Goal: Answer question/provide support: Share knowledge or assist other users

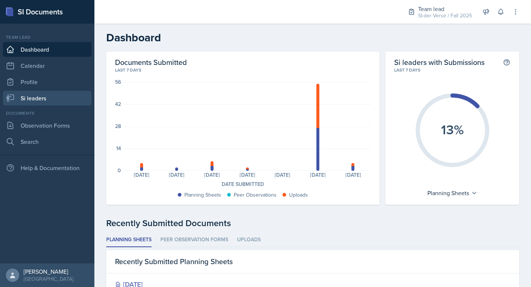
click at [41, 96] on link "Si leaders" at bounding box center [47, 98] width 89 height 15
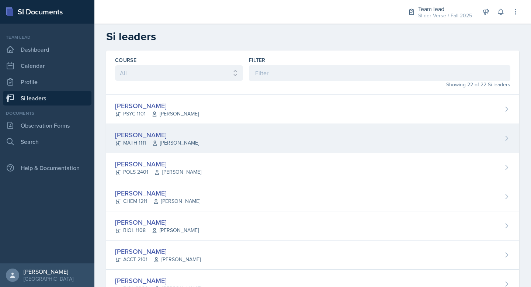
scroll to position [1, 0]
click at [169, 129] on div "[PERSON_NAME]" at bounding box center [157, 134] width 84 height 10
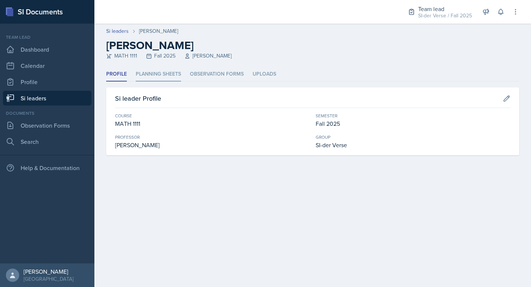
click at [175, 75] on li "Planning Sheets" at bounding box center [158, 74] width 45 height 14
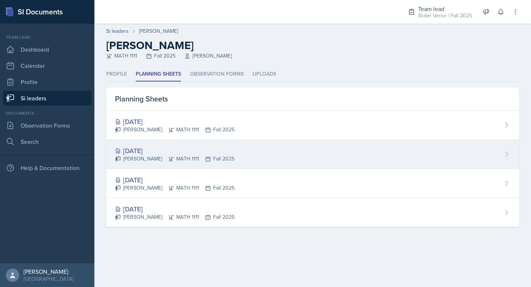
click at [138, 153] on div "[DATE]" at bounding box center [174, 151] width 119 height 10
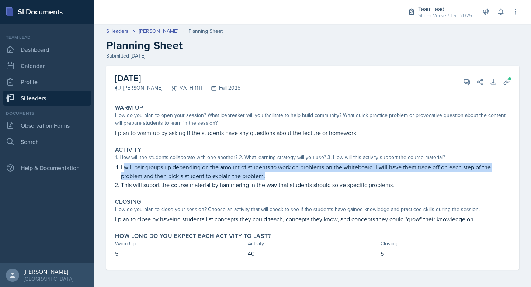
drag, startPoint x: 125, startPoint y: 169, endPoint x: 266, endPoint y: 171, distance: 140.5
click at [266, 171] on p "I will pair groups up depending on the amount of students to work on problems o…" at bounding box center [315, 172] width 389 height 18
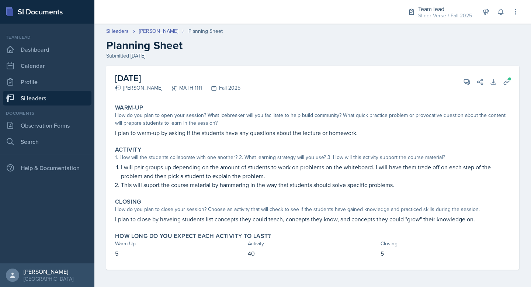
click at [198, 133] on p "I plan to warm-up by asking if the students have any questions about the lectur…" at bounding box center [312, 132] width 395 height 9
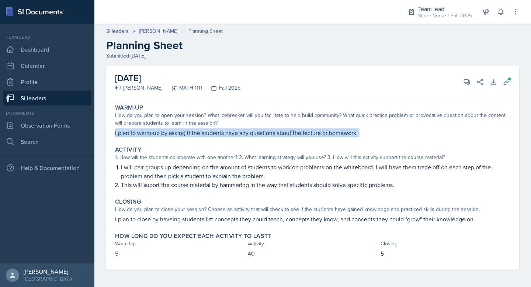
click at [198, 133] on p "I plan to warm-up by asking if the students have any questions about the lectur…" at bounding box center [312, 132] width 395 height 9
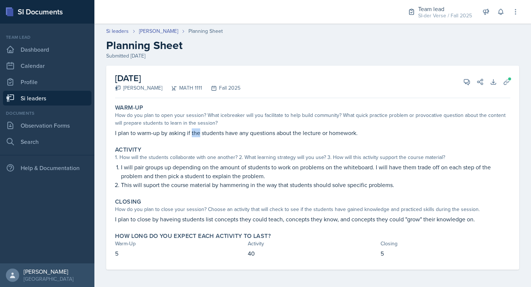
click at [198, 133] on p "I plan to warm-up by asking if the students have any questions about the lectur…" at bounding box center [312, 132] width 395 height 9
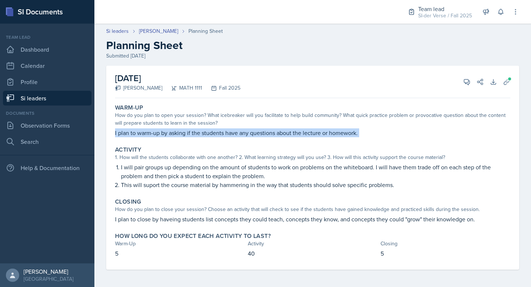
click at [198, 133] on p "I plan to warm-up by asking if the students have any questions about the lectur…" at bounding box center [312, 132] width 395 height 9
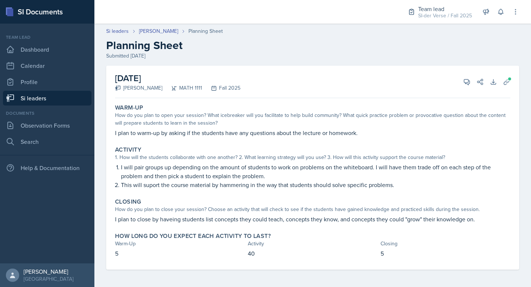
click at [123, 148] on label "Activity" at bounding box center [128, 149] width 26 height 7
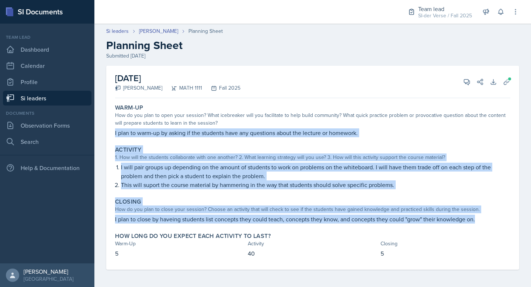
drag, startPoint x: 113, startPoint y: 131, endPoint x: 499, endPoint y: 221, distance: 396.8
click at [499, 221] on div "Warm-Up How do you plan to open your session? What icebreaker will you facilita…" at bounding box center [312, 185] width 395 height 169
copy div "I plan to warm-up by asking if the students have any questions about the lectur…"
click at [460, 80] on button "View Comments" at bounding box center [466, 81] width 13 height 13
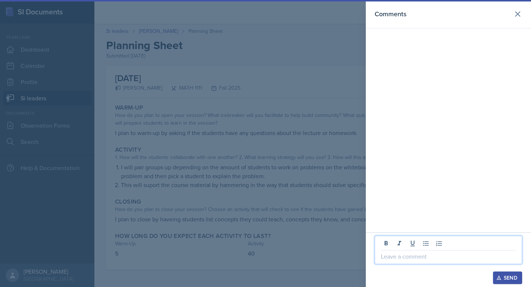
click at [398, 257] on p at bounding box center [448, 256] width 135 height 9
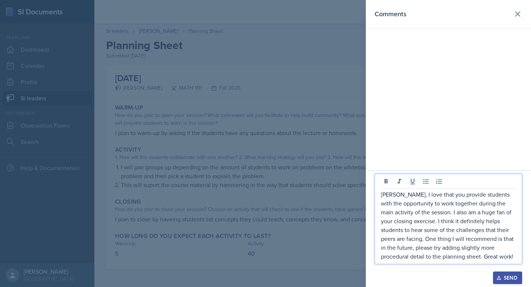
click at [506, 279] on div "Send" at bounding box center [508, 278] width 20 height 6
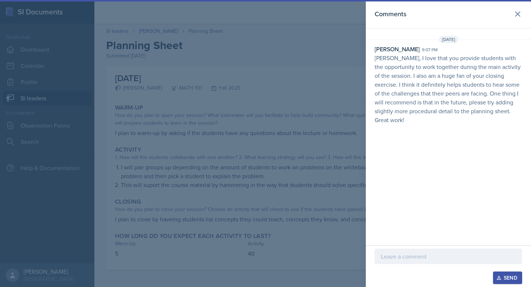
click at [524, 18] on header "Comments" at bounding box center [448, 14] width 165 height 28
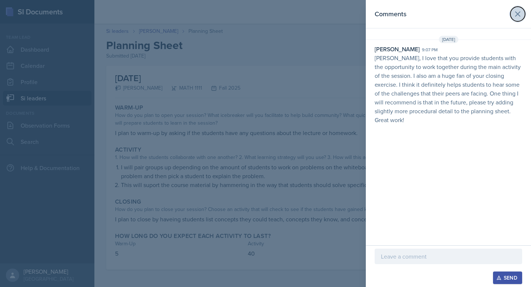
click at [522, 14] on icon at bounding box center [517, 14] width 9 height 9
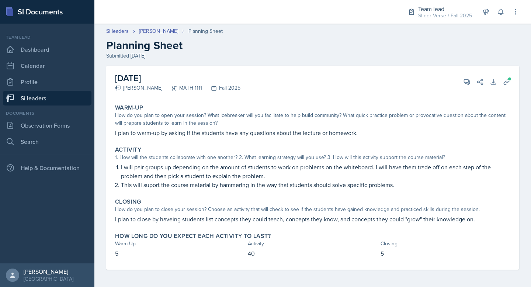
click at [46, 101] on link "Si leaders" at bounding box center [47, 98] width 89 height 15
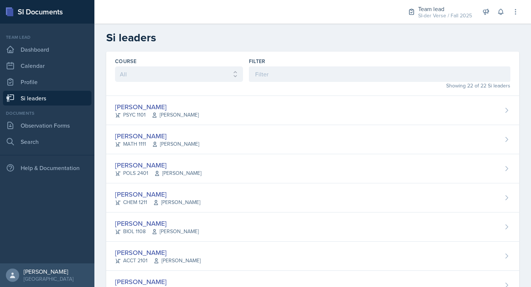
click at [38, 99] on link "Si leaders" at bounding box center [47, 98] width 89 height 15
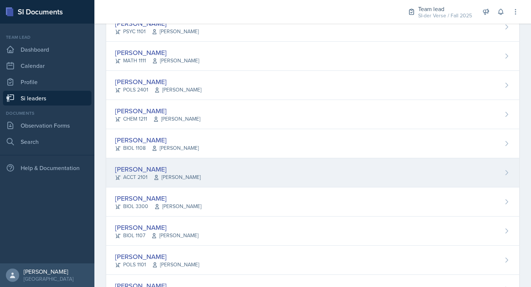
scroll to position [77, 0]
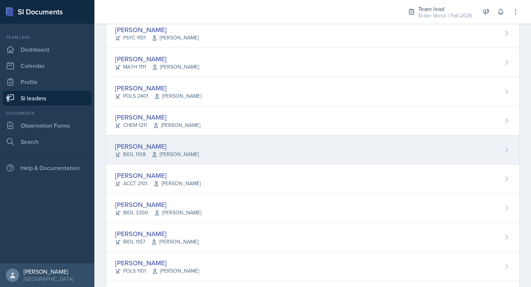
click at [188, 149] on div "[PERSON_NAME]" at bounding box center [157, 146] width 84 height 10
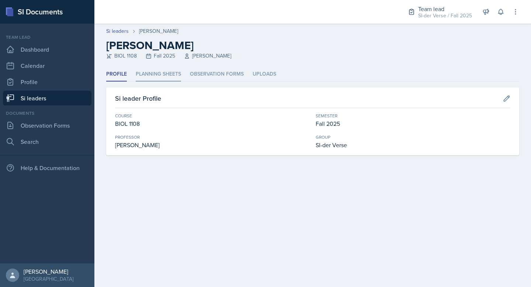
click at [158, 71] on li "Planning Sheets" at bounding box center [158, 74] width 45 height 14
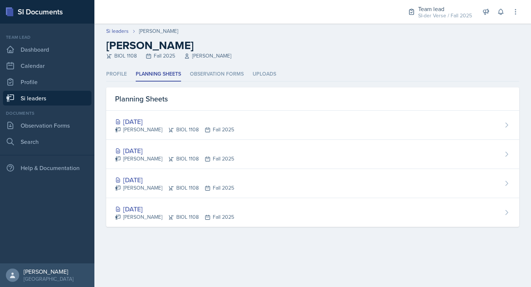
click at [13, 99] on icon at bounding box center [11, 97] width 8 height 7
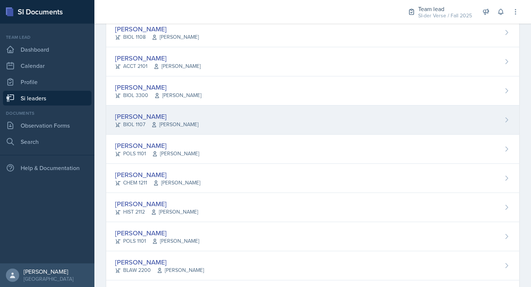
scroll to position [194, 0]
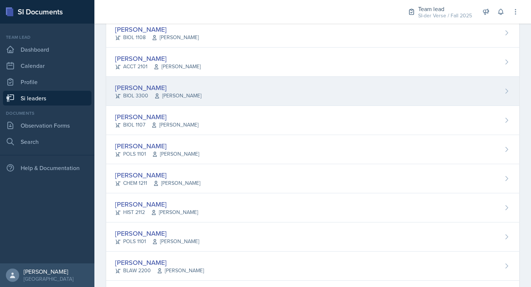
click at [175, 91] on div "[PERSON_NAME]" at bounding box center [158, 88] width 86 height 10
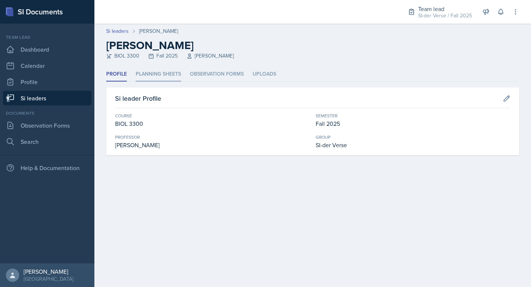
click at [161, 74] on li "Planning Sheets" at bounding box center [158, 74] width 45 height 14
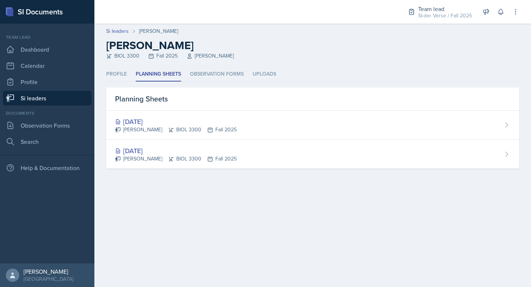
click at [36, 97] on link "Si leaders" at bounding box center [47, 98] width 89 height 15
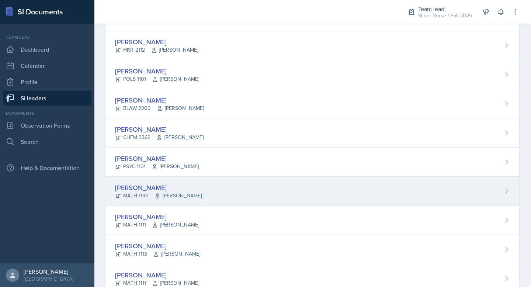
scroll to position [212, 0]
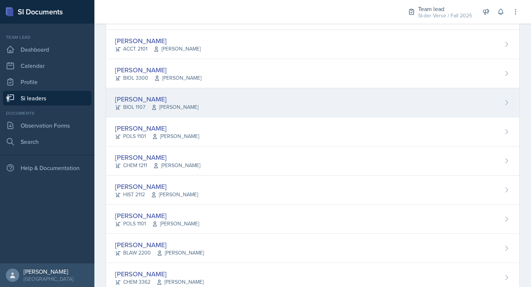
click at [184, 94] on div "[PERSON_NAME]" at bounding box center [156, 99] width 83 height 10
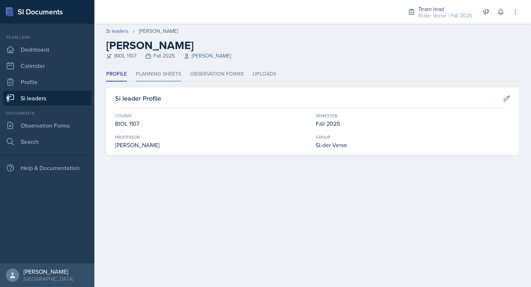
click at [169, 75] on li "Planning Sheets" at bounding box center [158, 74] width 45 height 14
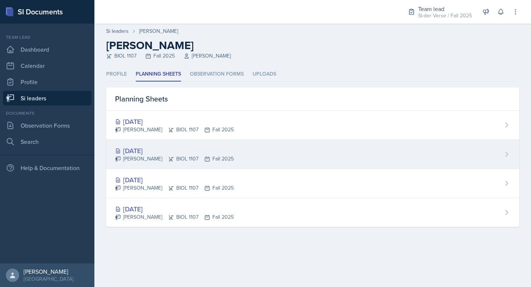
click at [137, 150] on div "[DATE]" at bounding box center [174, 151] width 119 height 10
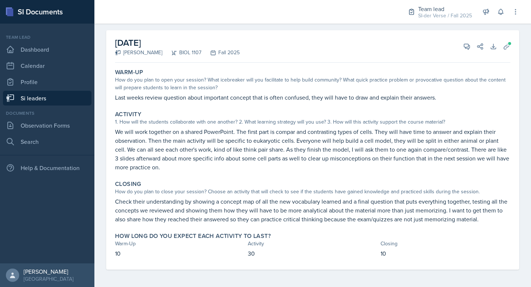
scroll to position [36, 0]
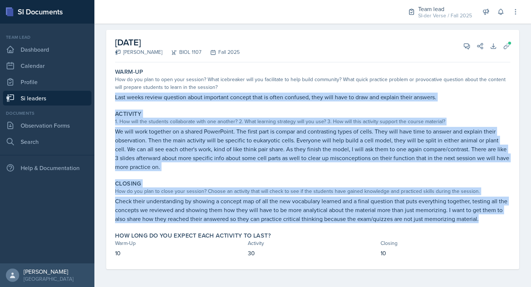
drag, startPoint x: 115, startPoint y: 96, endPoint x: 491, endPoint y: 221, distance: 395.9
click at [491, 221] on div "Warm-Up How do you plan to open your session? What icebreaker will you facilita…" at bounding box center [312, 167] width 395 height 204
copy div "Last weeks review question about important concept that is often confused, they…"
click at [463, 48] on icon at bounding box center [466, 45] width 7 height 7
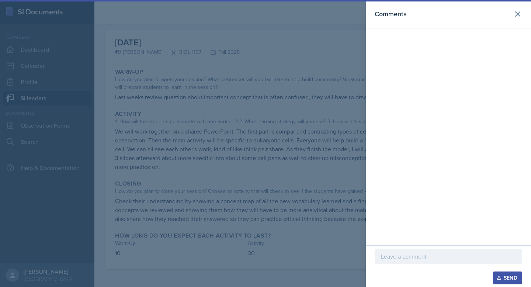
click at [407, 261] on div at bounding box center [449, 256] width 148 height 15
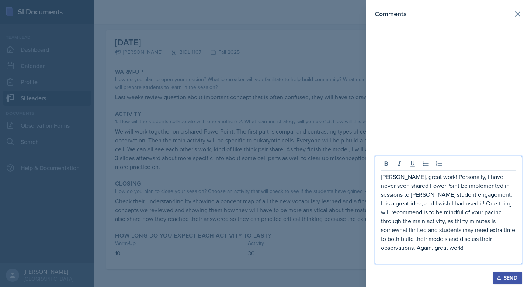
click at [516, 276] on div "Send" at bounding box center [508, 278] width 20 height 6
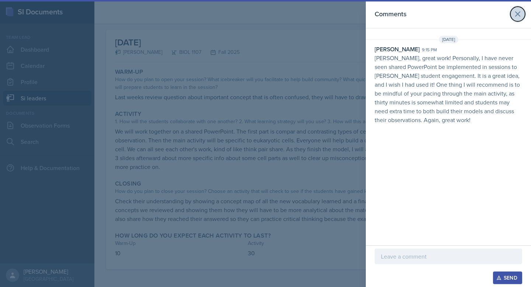
click at [517, 15] on icon at bounding box center [517, 14] width 9 height 9
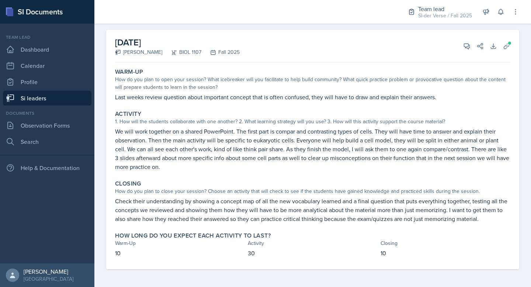
click at [39, 101] on link "Si leaders" at bounding box center [47, 98] width 89 height 15
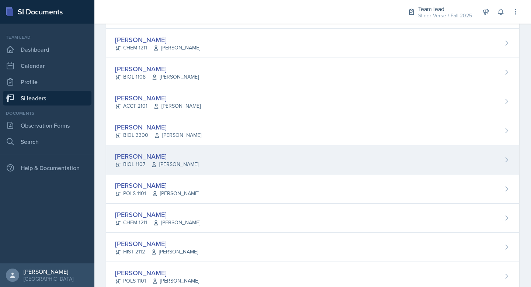
scroll to position [157, 0]
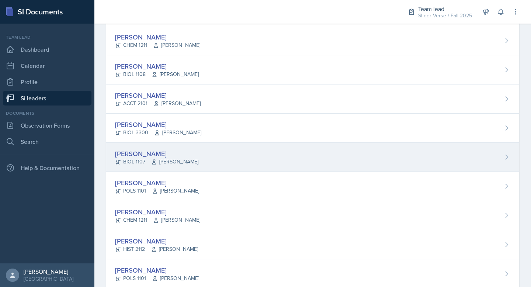
click at [187, 154] on div "[PERSON_NAME]" at bounding box center [156, 154] width 83 height 10
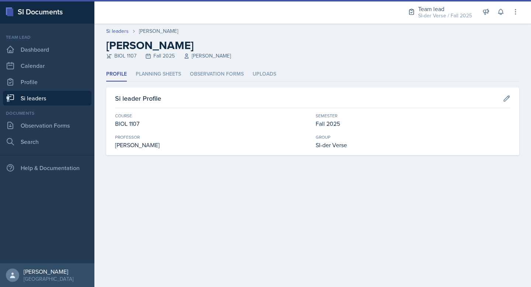
click at [181, 75] on ul "Profile Planning Sheets Observation Forms Uploads" at bounding box center [312, 74] width 413 height 14
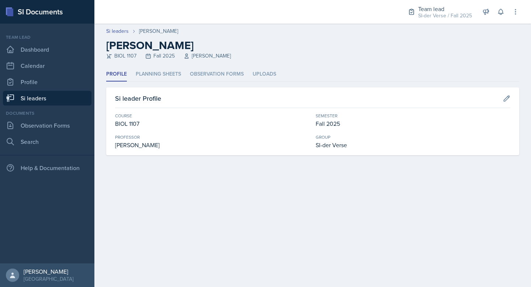
drag, startPoint x: 167, startPoint y: 75, endPoint x: 178, endPoint y: 82, distance: 13.1
click at [168, 74] on li "Planning Sheets" at bounding box center [158, 74] width 45 height 14
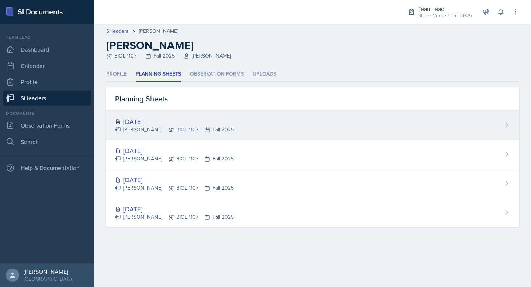
click at [185, 124] on div "[DATE]" at bounding box center [174, 122] width 119 height 10
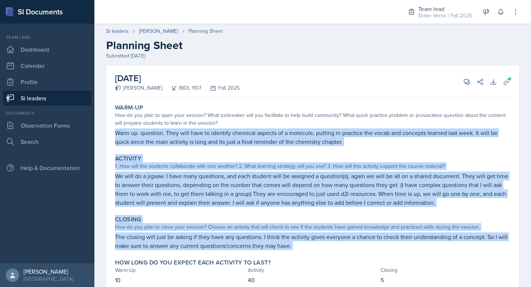
drag, startPoint x: 149, startPoint y: 159, endPoint x: 329, endPoint y: 257, distance: 205.0
click at [329, 257] on div "Warm-Up How do you plan to open your session? What icebreaker will you facilita…" at bounding box center [312, 198] width 395 height 195
copy div "Warm up. question. They will have to identify chemical aspects of a molecule, p…"
click at [463, 81] on icon at bounding box center [466, 81] width 7 height 7
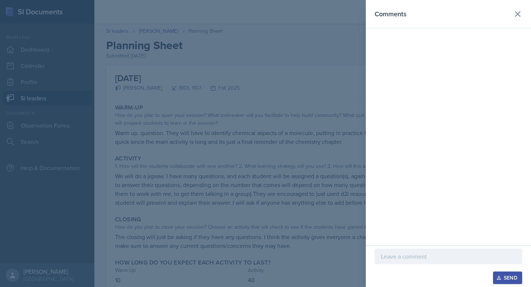
drag, startPoint x: 295, startPoint y: 46, endPoint x: 304, endPoint y: 33, distance: 15.8
click at [296, 46] on div at bounding box center [265, 143] width 531 height 287
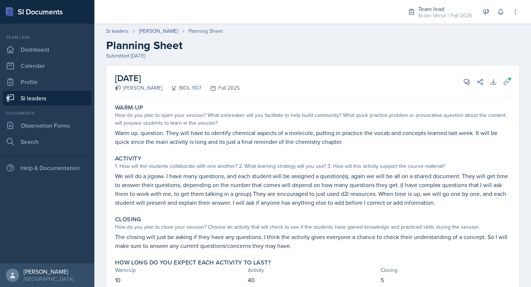
drag, startPoint x: 124, startPoint y: 87, endPoint x: 141, endPoint y: 89, distance: 17.8
click at [141, 89] on div "[PERSON_NAME]" at bounding box center [138, 88] width 47 height 8
copy div "Klaudya"
click at [256, 60] on header "Si leaders [PERSON_NAME] Planning Sheet Planning Sheet Submitted [DATE]" at bounding box center [312, 43] width 437 height 47
click at [463, 79] on icon at bounding box center [466, 81] width 7 height 7
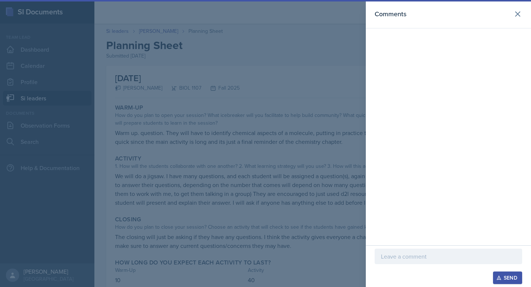
click at [426, 257] on p at bounding box center [448, 256] width 135 height 9
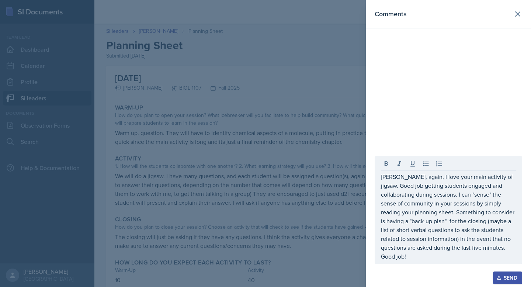
click at [505, 277] on div "Send" at bounding box center [508, 278] width 20 height 6
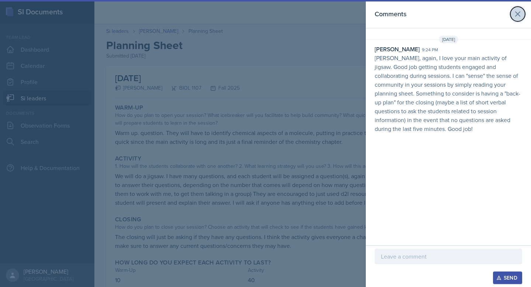
click at [515, 15] on icon at bounding box center [517, 14] width 9 height 9
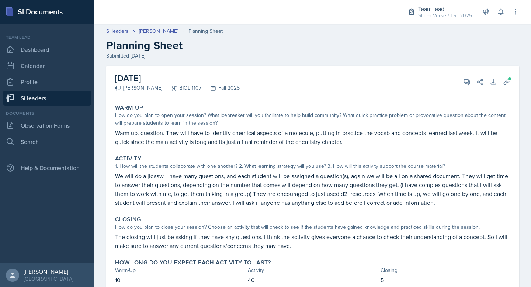
click at [36, 92] on link "Si leaders" at bounding box center [47, 98] width 89 height 15
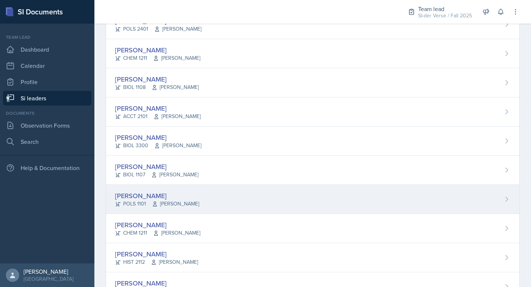
scroll to position [122, 0]
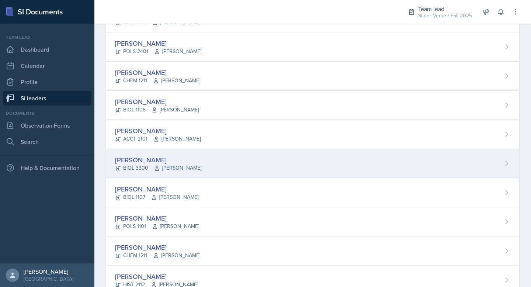
click at [201, 155] on div "[PERSON_NAME]" at bounding box center [158, 160] width 86 height 10
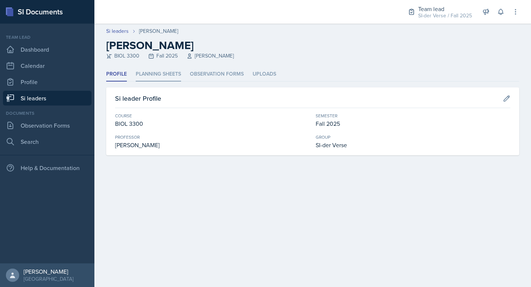
click at [174, 78] on li "Planning Sheets" at bounding box center [158, 74] width 45 height 14
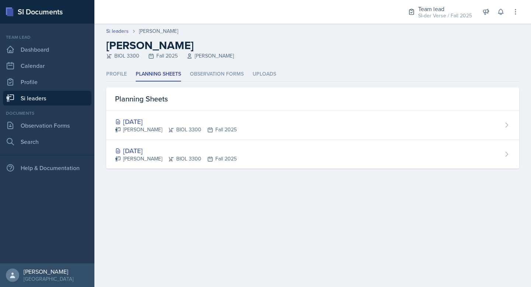
click at [66, 99] on link "Si leaders" at bounding box center [47, 98] width 89 height 15
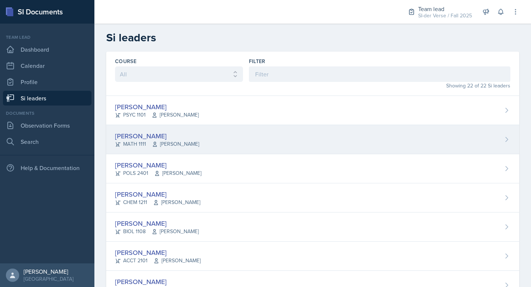
click at [160, 130] on div "[PERSON_NAME] MATH 1111 [PERSON_NAME]" at bounding box center [312, 139] width 413 height 29
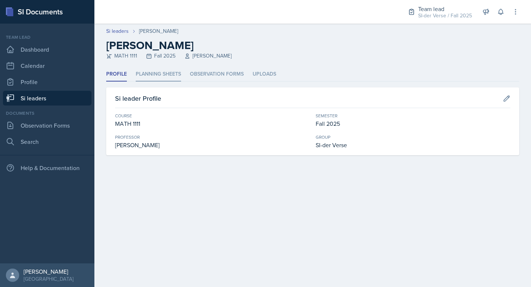
click at [165, 76] on li "Planning Sheets" at bounding box center [158, 74] width 45 height 14
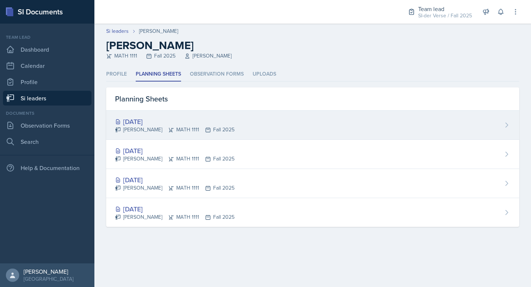
click at [182, 121] on div "[DATE]" at bounding box center [174, 122] width 119 height 10
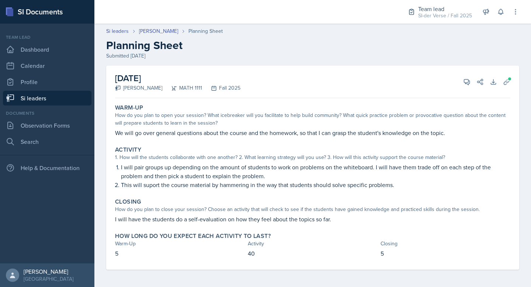
click at [27, 93] on link "Si leaders" at bounding box center [47, 98] width 89 height 15
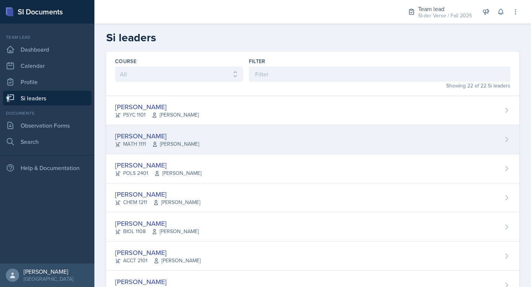
click at [129, 134] on div "[PERSON_NAME]" at bounding box center [157, 136] width 84 height 10
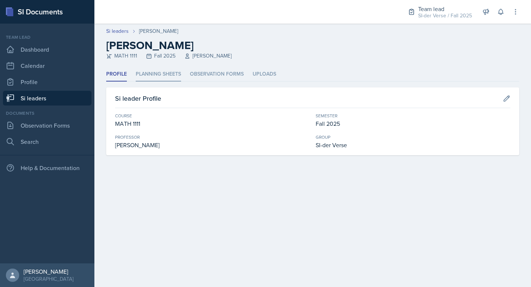
click at [151, 76] on li "Planning Sheets" at bounding box center [158, 74] width 45 height 14
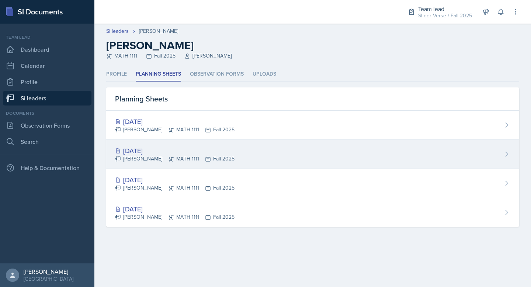
click at [148, 142] on div "[DATE] [PERSON_NAME] MATH 1111 Fall 2025" at bounding box center [312, 154] width 413 height 29
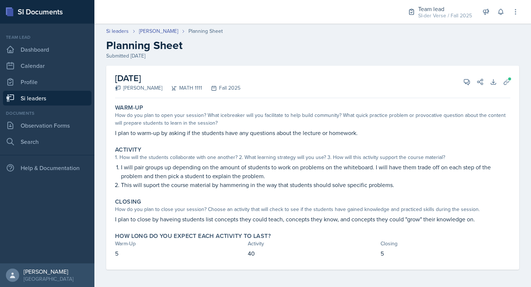
click at [127, 131] on p "I plan to warm-up by asking if the students have any questions about the lectur…" at bounding box center [312, 132] width 395 height 9
click at [144, 132] on p "I plan to warm-up by asking if the students have any questions about the lectur…" at bounding box center [312, 132] width 395 height 9
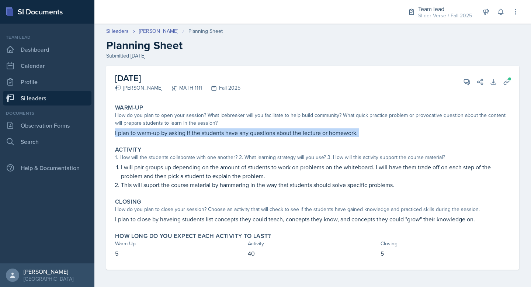
click at [144, 132] on p "I plan to warm-up by asking if the students have any questions about the lectur…" at bounding box center [312, 132] width 395 height 9
click at [49, 101] on link "Si leaders" at bounding box center [47, 98] width 89 height 15
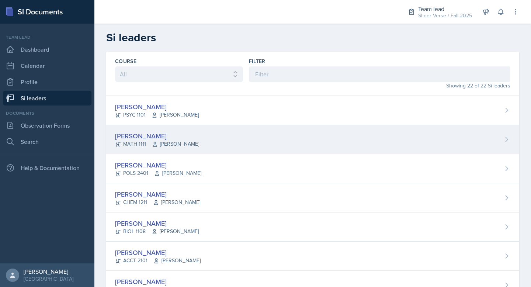
click at [142, 133] on div "[PERSON_NAME]" at bounding box center [157, 136] width 84 height 10
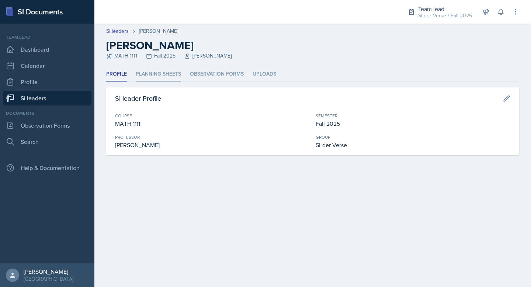
click at [165, 76] on li "Planning Sheets" at bounding box center [158, 74] width 45 height 14
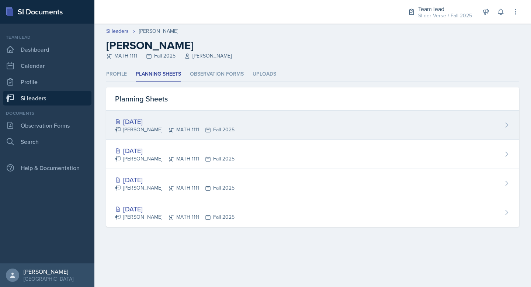
click at [146, 113] on div "[DATE] [PERSON_NAME] MATH 1111 Fall 2025" at bounding box center [312, 125] width 413 height 29
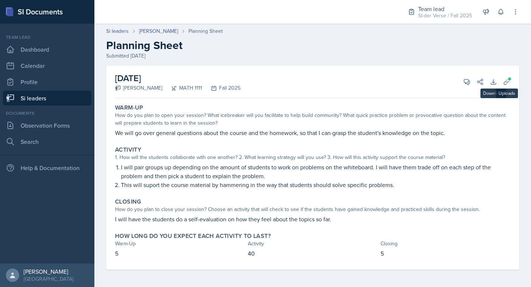
click at [513, 77] on div "[DATE] [PERSON_NAME] MATH 1111 Fall 2025 View Comments Comments Send Share Down…" at bounding box center [312, 168] width 413 height 204
click at [500, 77] on button "Uploads" at bounding box center [506, 81] width 13 height 13
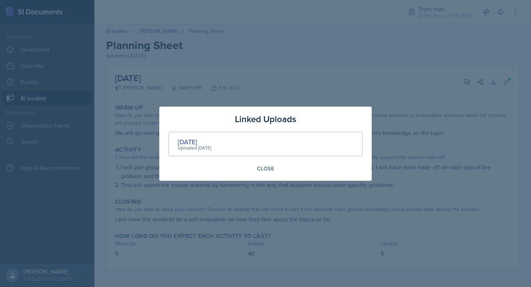
click at [252, 53] on div at bounding box center [265, 143] width 531 height 287
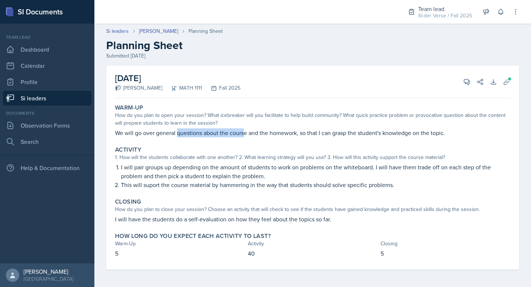
drag, startPoint x: 177, startPoint y: 130, endPoint x: 244, endPoint y: 130, distance: 66.8
click at [244, 130] on p "We will go over general questions about the course and the homework, so that I …" at bounding box center [312, 132] width 395 height 9
click at [152, 132] on p "We will go over general questions about the course and the homework, so that I …" at bounding box center [312, 132] width 395 height 9
click at [153, 132] on p "We will go over general questions about the course and the homework, so that I …" at bounding box center [312, 132] width 395 height 9
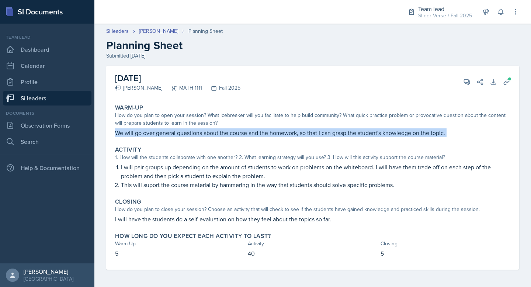
click at [153, 132] on p "We will go over general questions about the course and the homework, so that I …" at bounding box center [312, 132] width 395 height 9
click at [152, 132] on p "We will go over general questions about the course and the homework, so that I …" at bounding box center [312, 132] width 395 height 9
click at [464, 82] on icon at bounding box center [467, 82] width 6 height 6
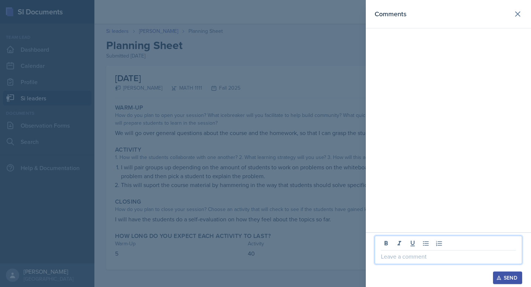
click at [397, 260] on p at bounding box center [448, 256] width 135 height 9
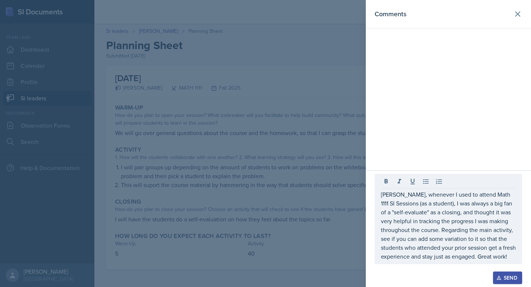
click at [502, 273] on button "Send" at bounding box center [507, 277] width 29 height 13
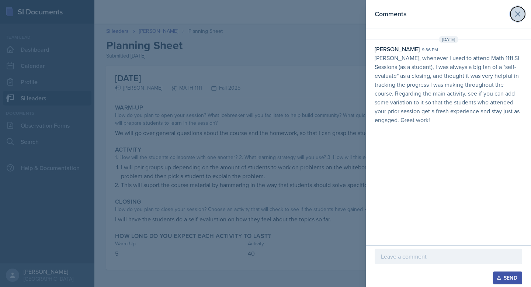
click at [521, 14] on icon at bounding box center [517, 14] width 9 height 9
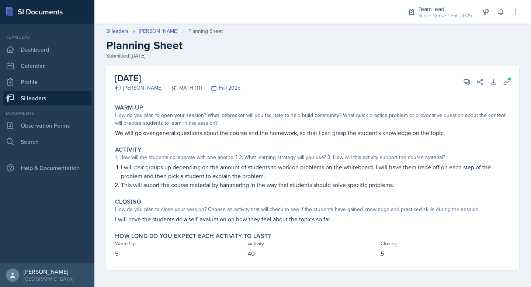
click at [63, 95] on link "Si leaders" at bounding box center [47, 98] width 89 height 15
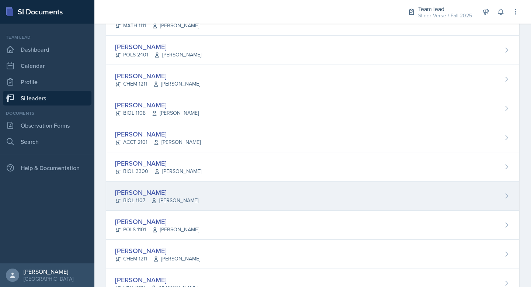
scroll to position [146, 0]
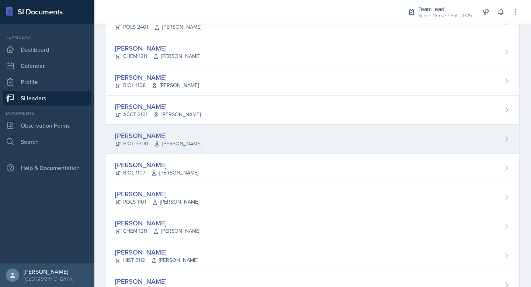
click at [178, 138] on div "[PERSON_NAME]" at bounding box center [158, 136] width 86 height 10
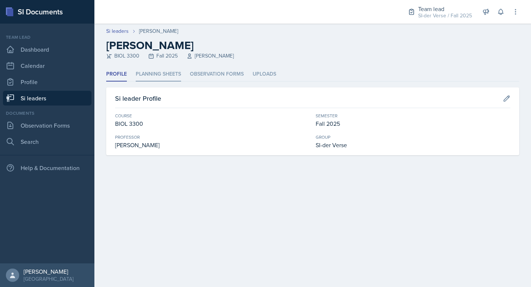
click at [166, 77] on li "Planning Sheets" at bounding box center [158, 74] width 45 height 14
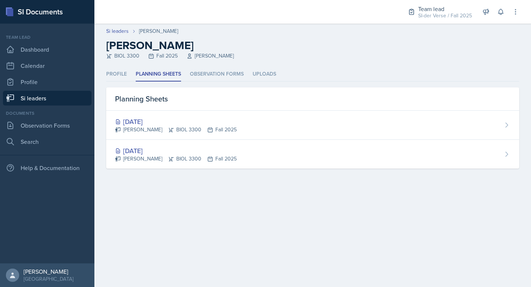
click at [48, 100] on link "Si leaders" at bounding box center [47, 98] width 89 height 15
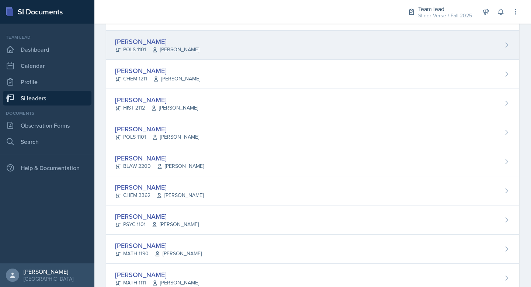
scroll to position [254, 0]
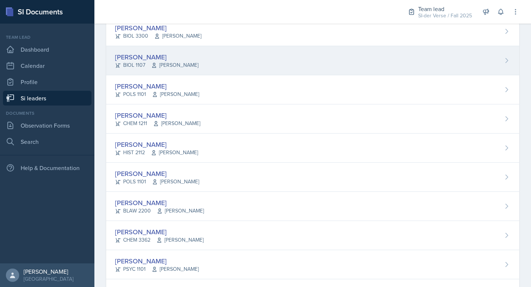
click at [188, 59] on div "[PERSON_NAME]" at bounding box center [156, 57] width 83 height 10
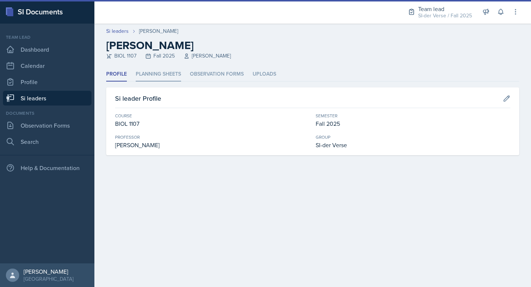
click at [156, 73] on li "Planning Sheets" at bounding box center [158, 74] width 45 height 14
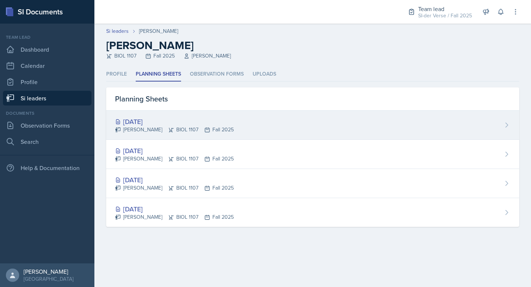
click at [189, 122] on div "[DATE]" at bounding box center [174, 122] width 119 height 10
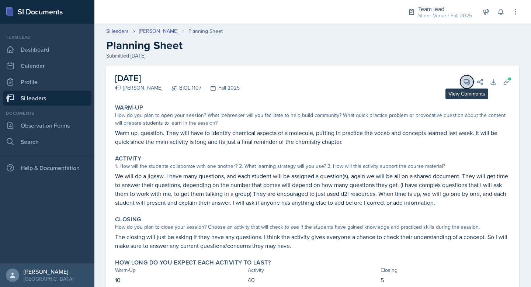
click at [463, 78] on icon at bounding box center [466, 81] width 7 height 7
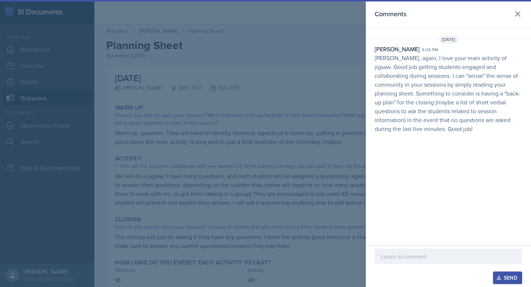
click at [457, 76] on p "[PERSON_NAME], again, I love your main activity of jigsaw. Good job getting stu…" at bounding box center [449, 93] width 148 height 80
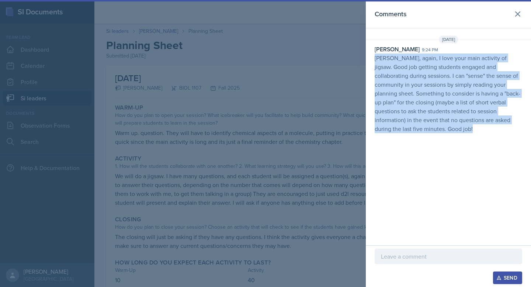
click at [457, 76] on p "[PERSON_NAME], again, I love your main activity of jigsaw. Good job getting stu…" at bounding box center [449, 93] width 148 height 80
copy div "[PERSON_NAME], again, I love your main activity of jigsaw. Good job getting stu…"
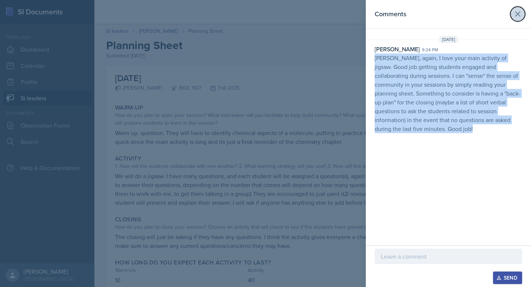
drag, startPoint x: 522, startPoint y: 16, endPoint x: 291, endPoint y: 1, distance: 232.1
click at [522, 16] on button at bounding box center [517, 14] width 15 height 15
